Goal: Transaction & Acquisition: Purchase product/service

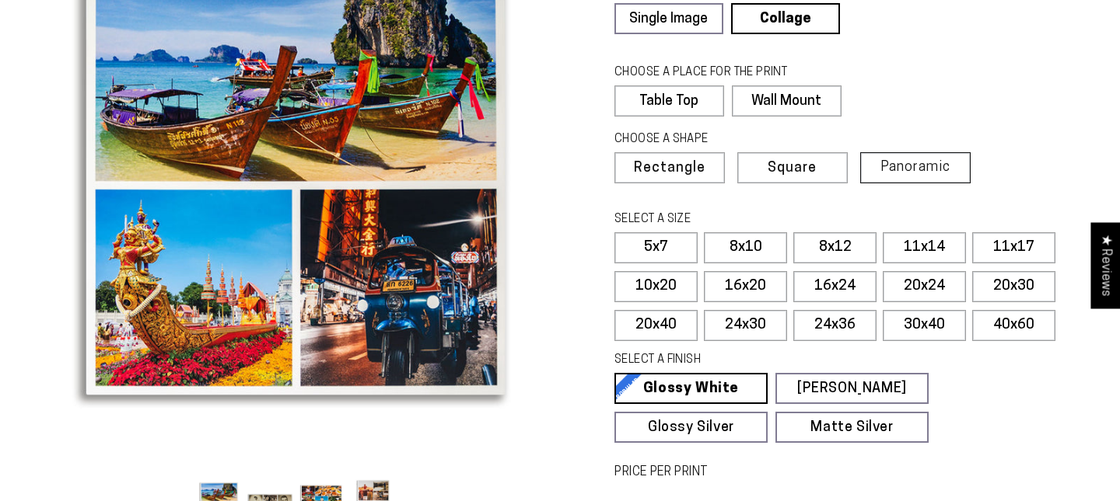
click at [898, 171] on span "Panoramic" at bounding box center [915, 167] width 70 height 15
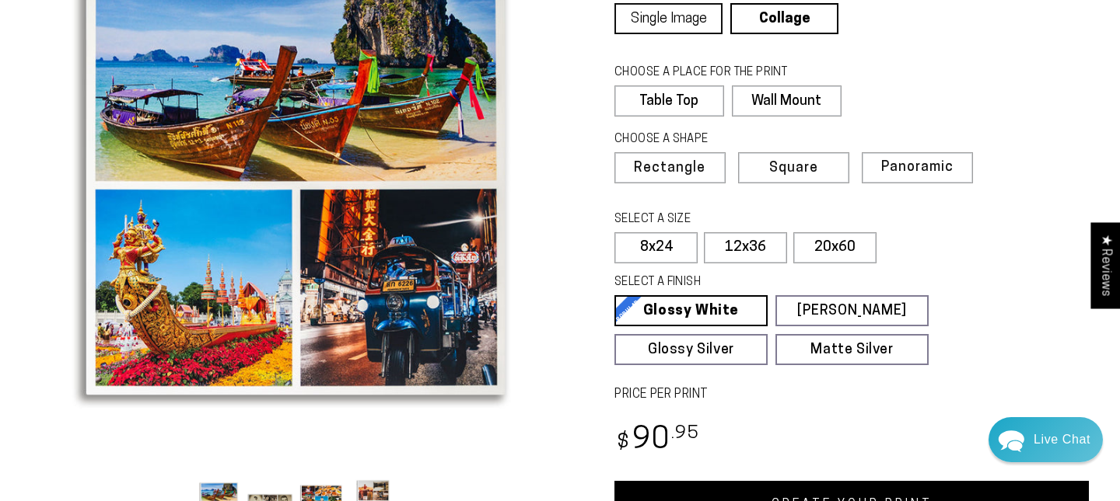
click at [656, 20] on link "Single Image" at bounding box center [668, 18] width 108 height 31
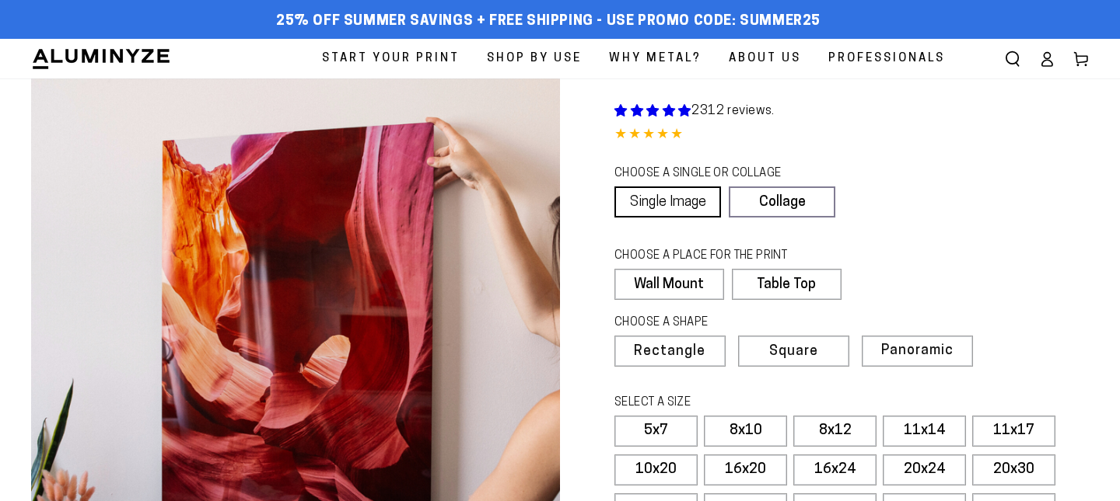
select select "**********"
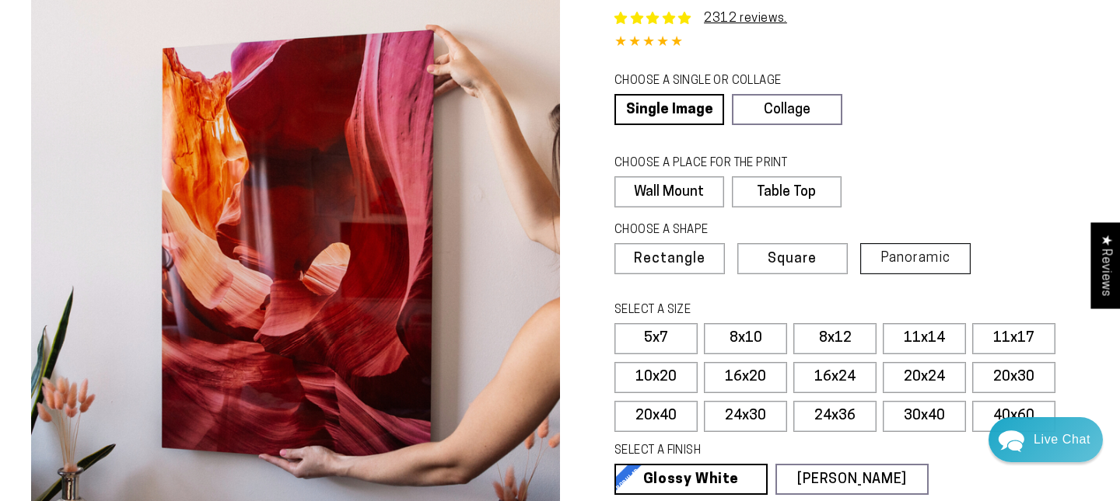
click at [935, 263] on span "Panoramic" at bounding box center [915, 258] width 70 height 15
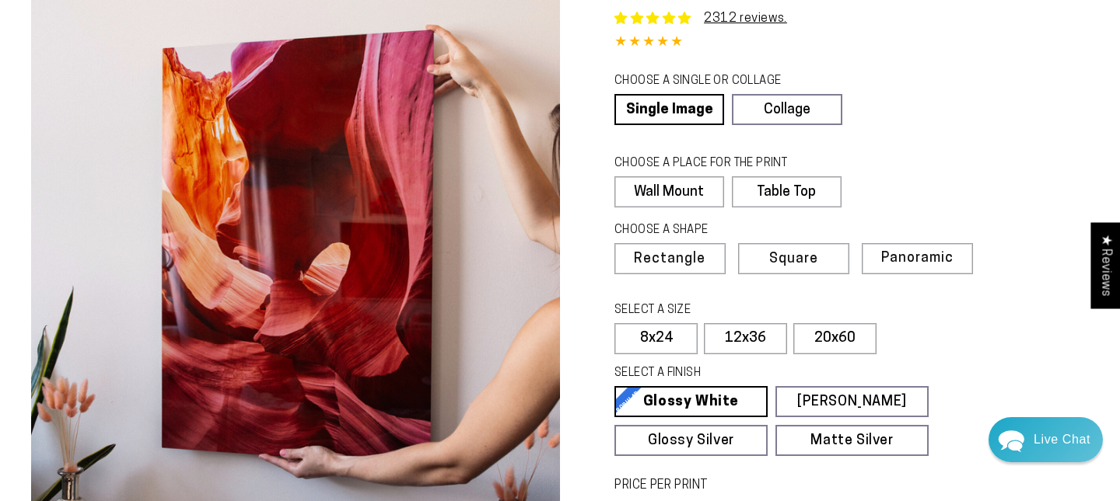
scroll to position [282, 0]
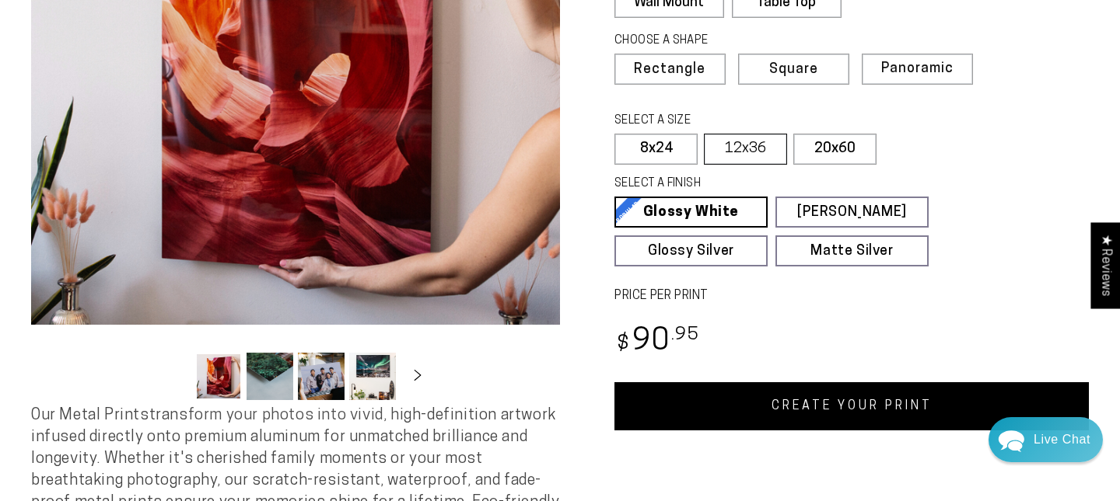
click at [750, 158] on label "12x36" at bounding box center [745, 149] width 83 height 31
click at [748, 153] on label "12x36" at bounding box center [745, 149] width 83 height 31
click at [655, 135] on label "8x24" at bounding box center [655, 149] width 83 height 31
click at [737, 141] on label "12x36" at bounding box center [745, 149] width 83 height 31
click at [770, 411] on link "CREATE YOUR PRINT" at bounding box center [851, 407] width 474 height 48
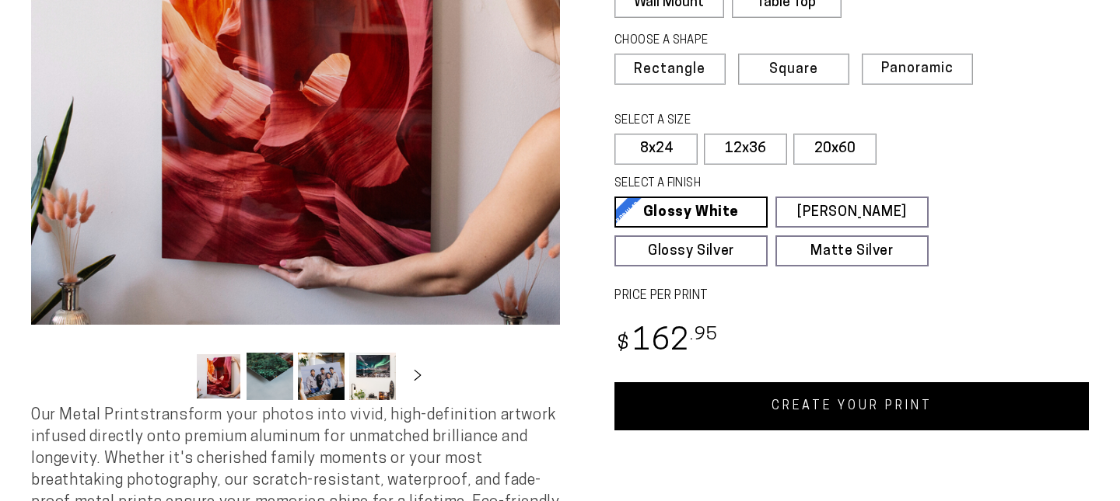
scroll to position [282, 0]
select select "**********"
click at [830, 152] on label "20x60" at bounding box center [834, 149] width 83 height 31
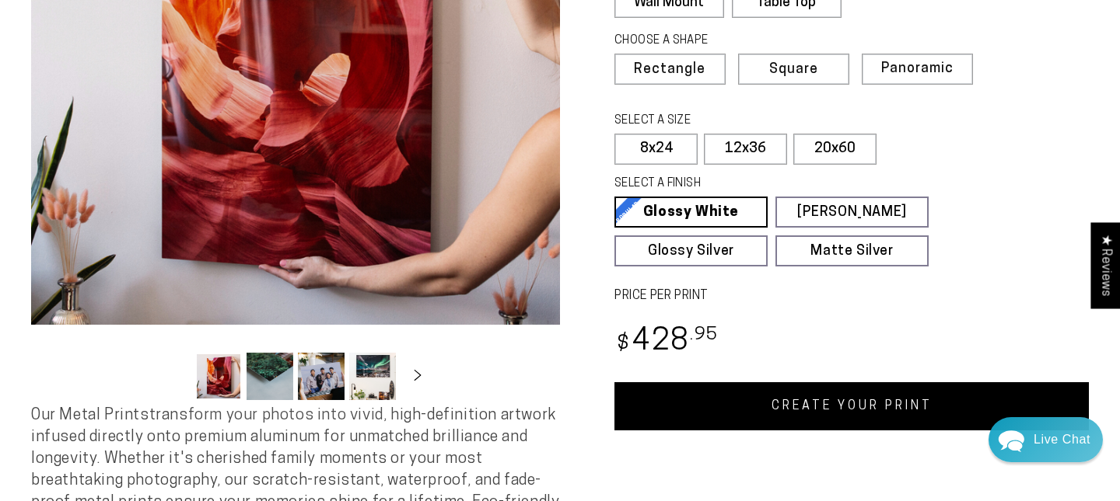
click at [776, 391] on link "CREATE YOUR PRINT" at bounding box center [851, 407] width 474 height 48
